Goal: Go to known website: Go to known website

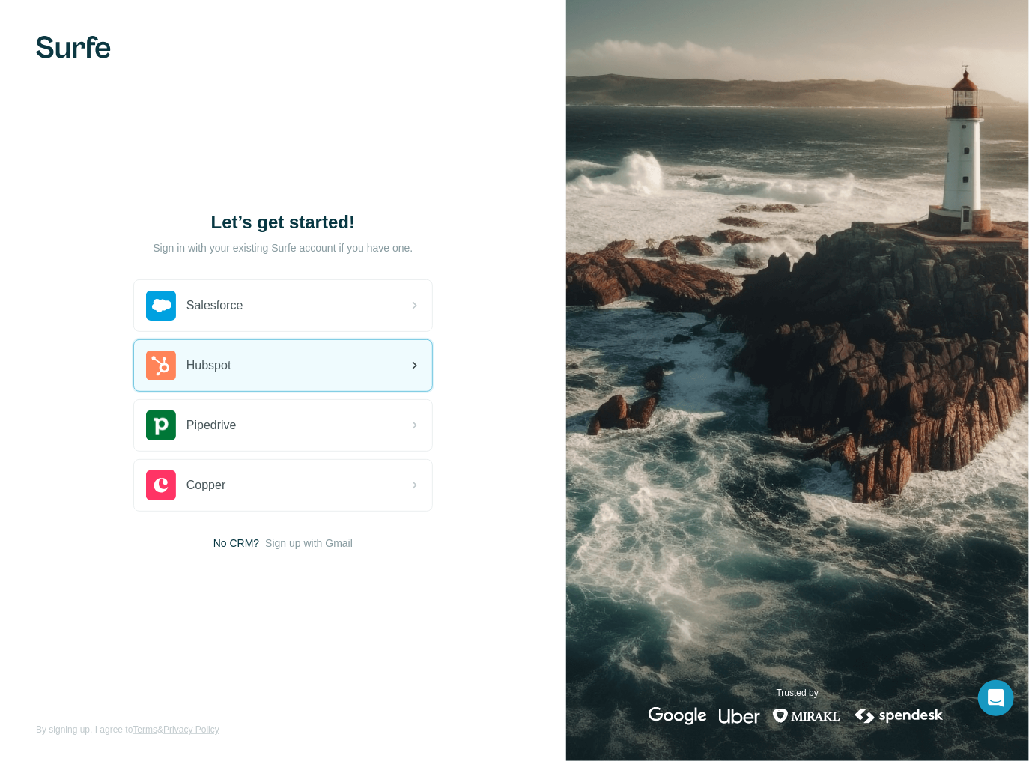
click at [335, 348] on div "Hubspot" at bounding box center [283, 365] width 298 height 51
click at [318, 368] on div "Hubspot" at bounding box center [283, 365] width 298 height 51
